Goal: Find contact information: Find contact information

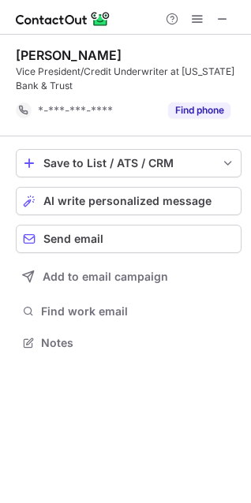
scroll to position [332, 251]
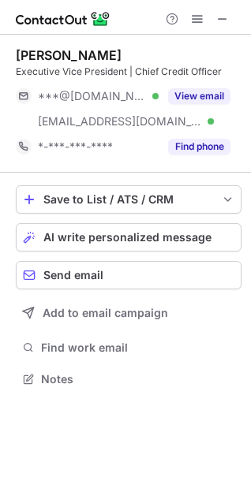
scroll to position [368, 251]
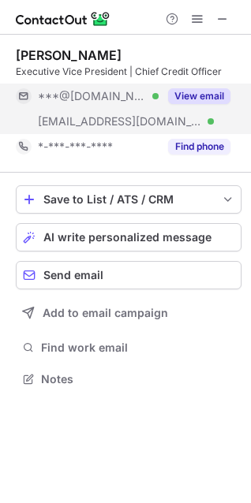
click at [227, 96] on button "View email" at bounding box center [199, 96] width 62 height 16
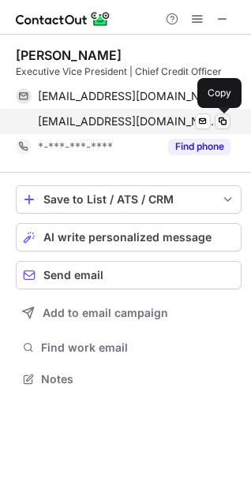
click at [225, 121] on span at bounding box center [222, 121] width 13 height 13
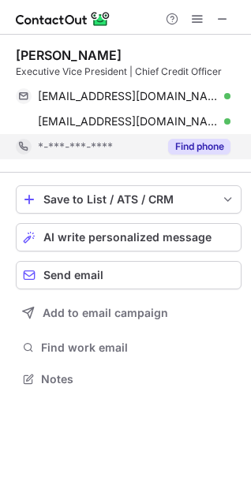
click at [203, 152] on button "Find phone" at bounding box center [199, 147] width 62 height 16
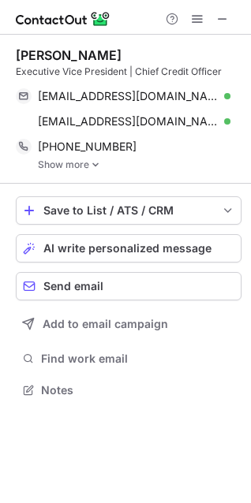
scroll to position [379, 251]
click at [96, 163] on img at bounding box center [95, 164] width 9 height 11
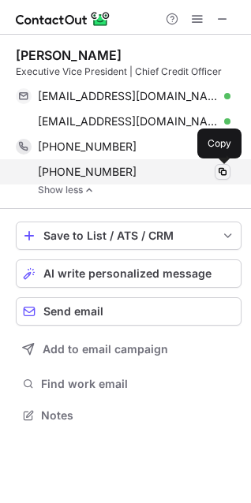
click at [222, 171] on span at bounding box center [222, 172] width 13 height 13
